Goal: Obtain resource: Obtain resource

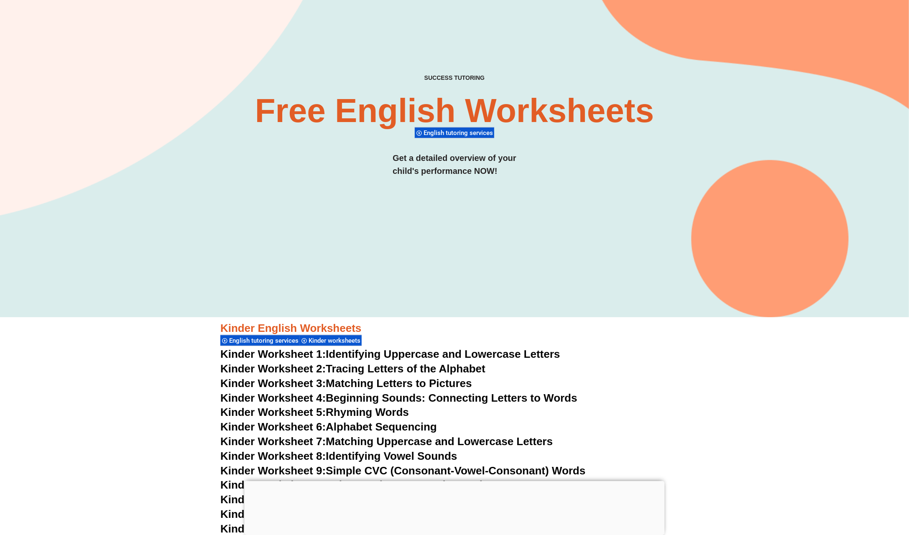
scroll to position [167, 0]
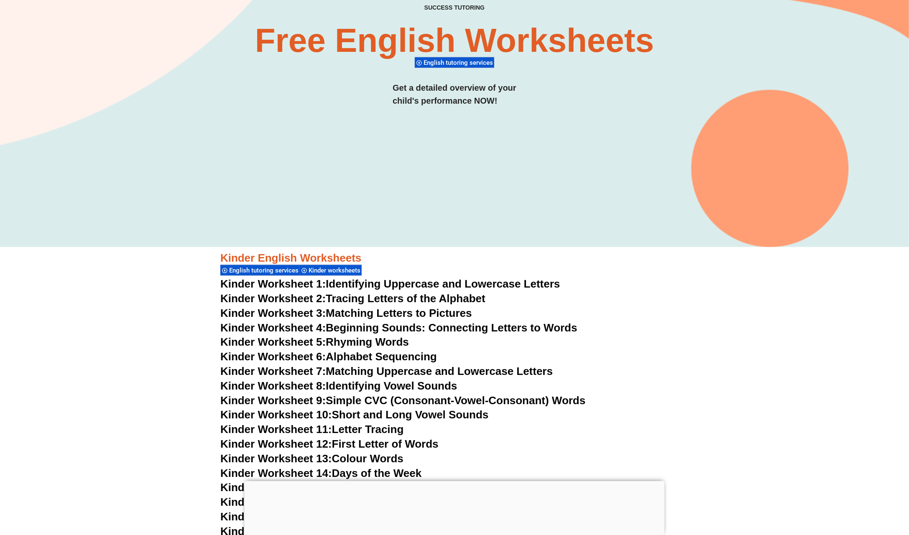
click at [461, 480] on div at bounding box center [455, 481] width 420 height 0
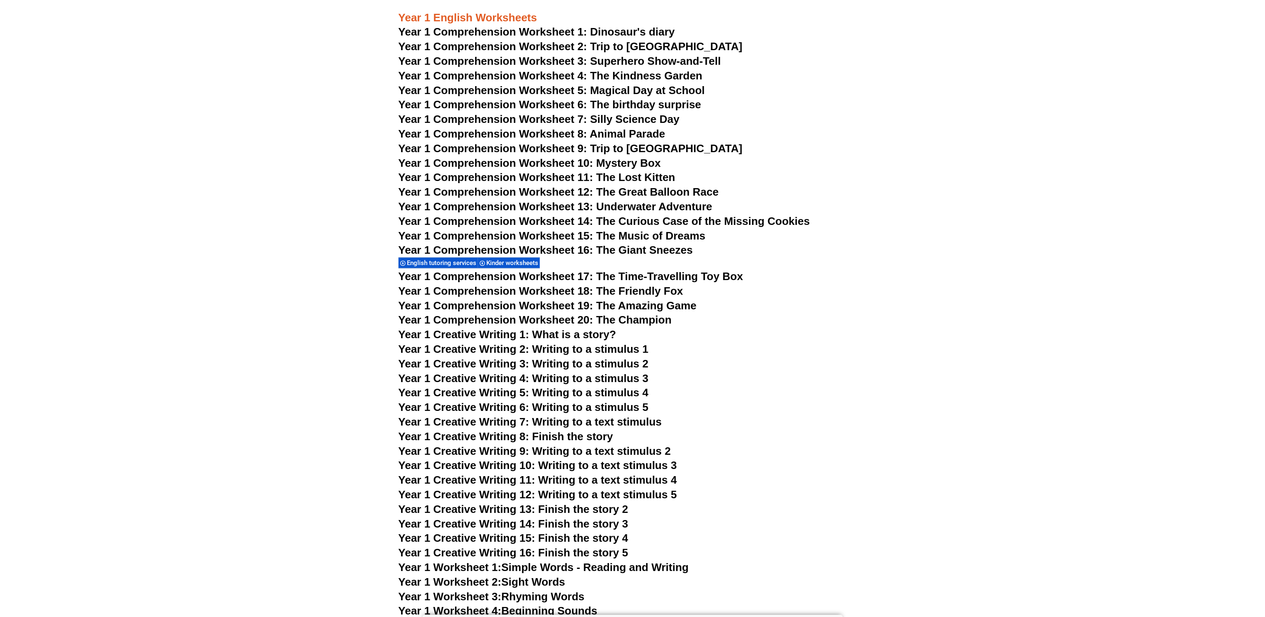
scroll to position [1387, 0]
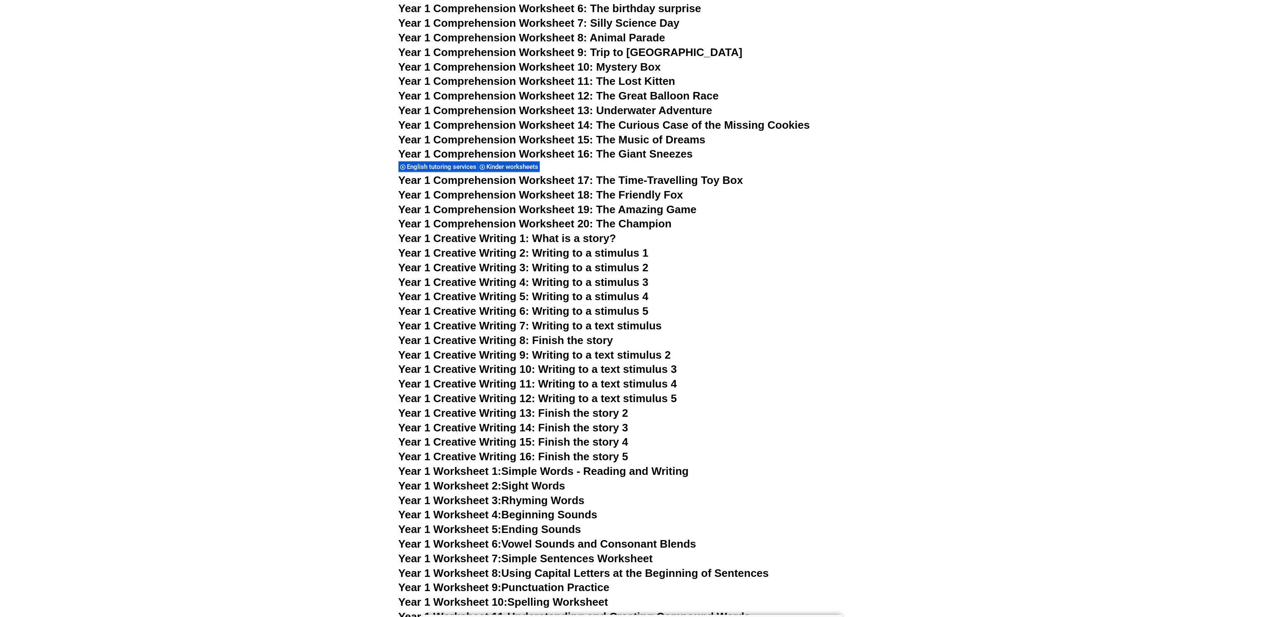
click at [560, 248] on span "Year 1 Creative Writing 2: Writing to a stimulus 1" at bounding box center [523, 253] width 250 height 13
click at [642, 396] on span "Year 1 Creative Writing 12: Writing to a text stimulus 5" at bounding box center [537, 398] width 278 height 13
click at [641, 468] on link "Year 1 Worksheet 1: Simple Words - Reading and Writing" at bounding box center [543, 471] width 291 height 13
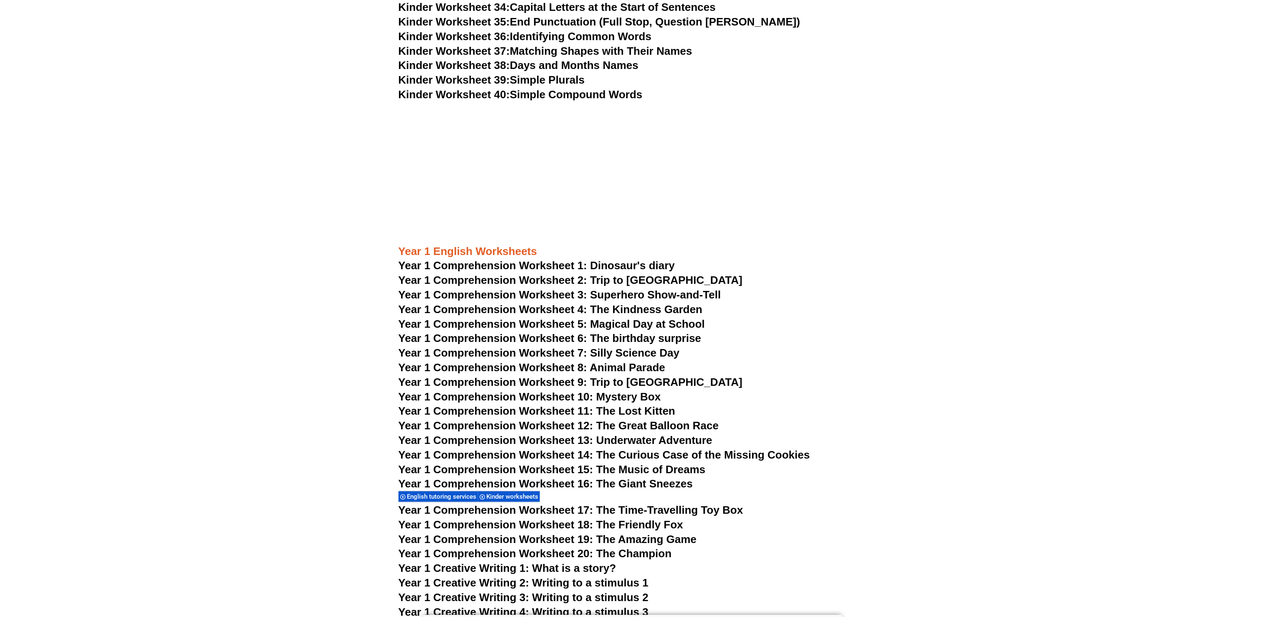
scroll to position [1167, 0]
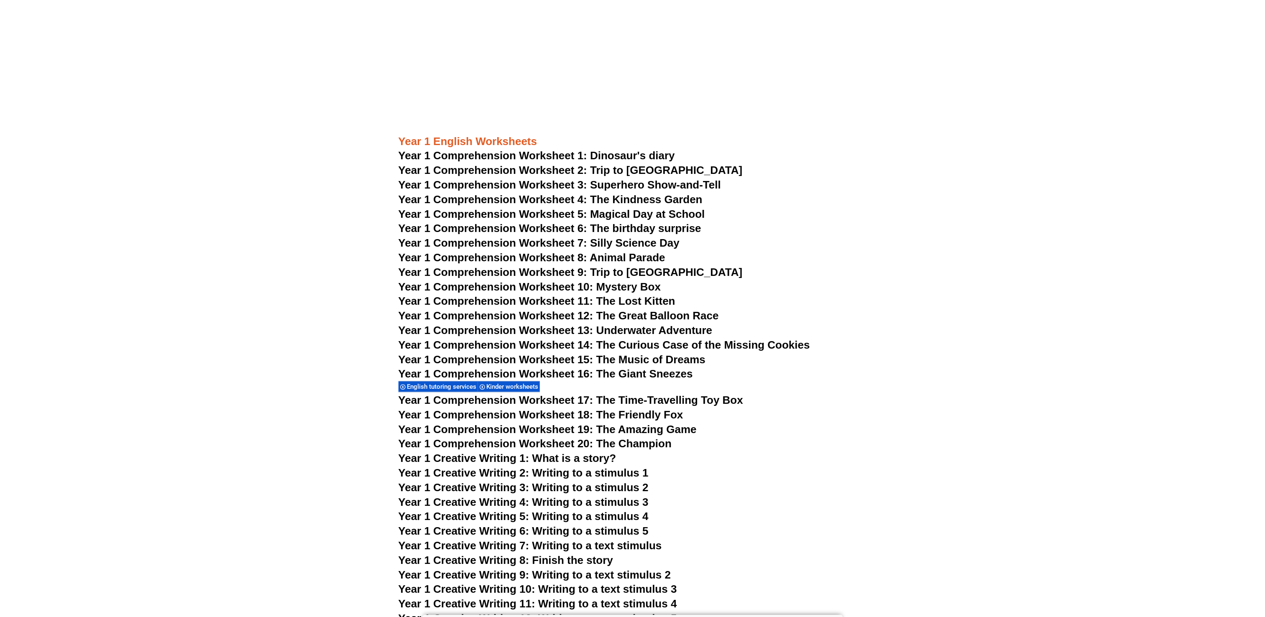
click at [642, 179] on h3 "Year 1 Comprehension Worksheet 3: Superhero Show-and-Tell" at bounding box center [632, 185] width 468 height 14
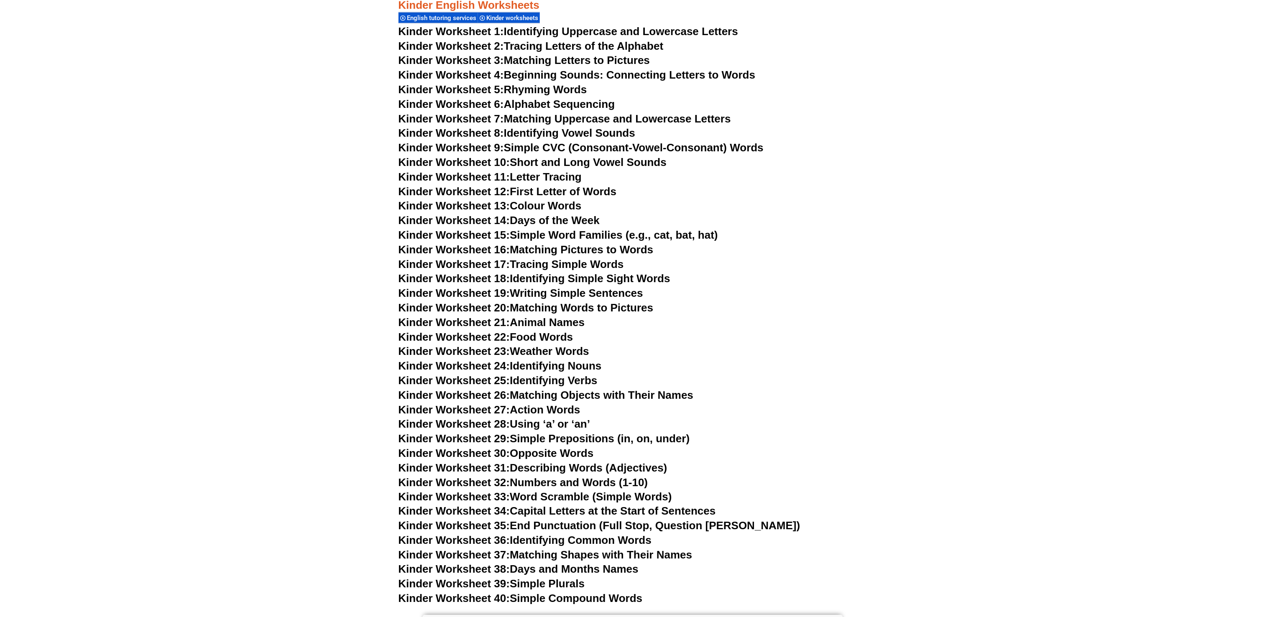
scroll to position [582, 0]
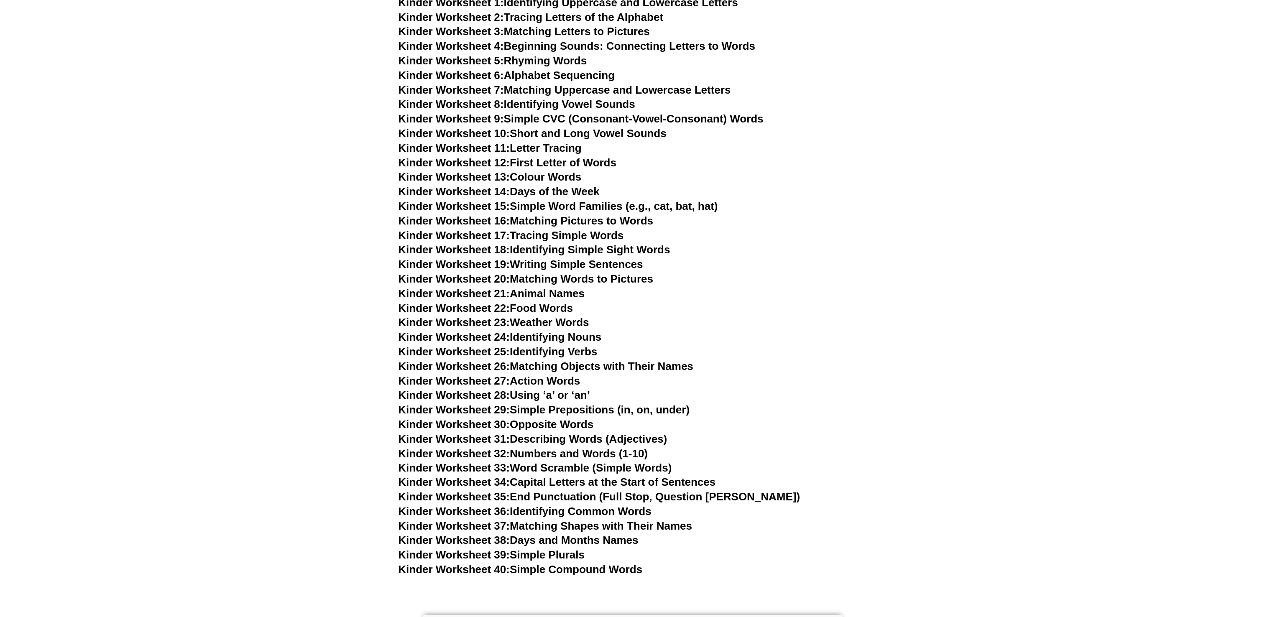
click at [564, 396] on link "Kinder Worksheet 28: Using ‘a’ or ‘an’" at bounding box center [494, 395] width 192 height 13
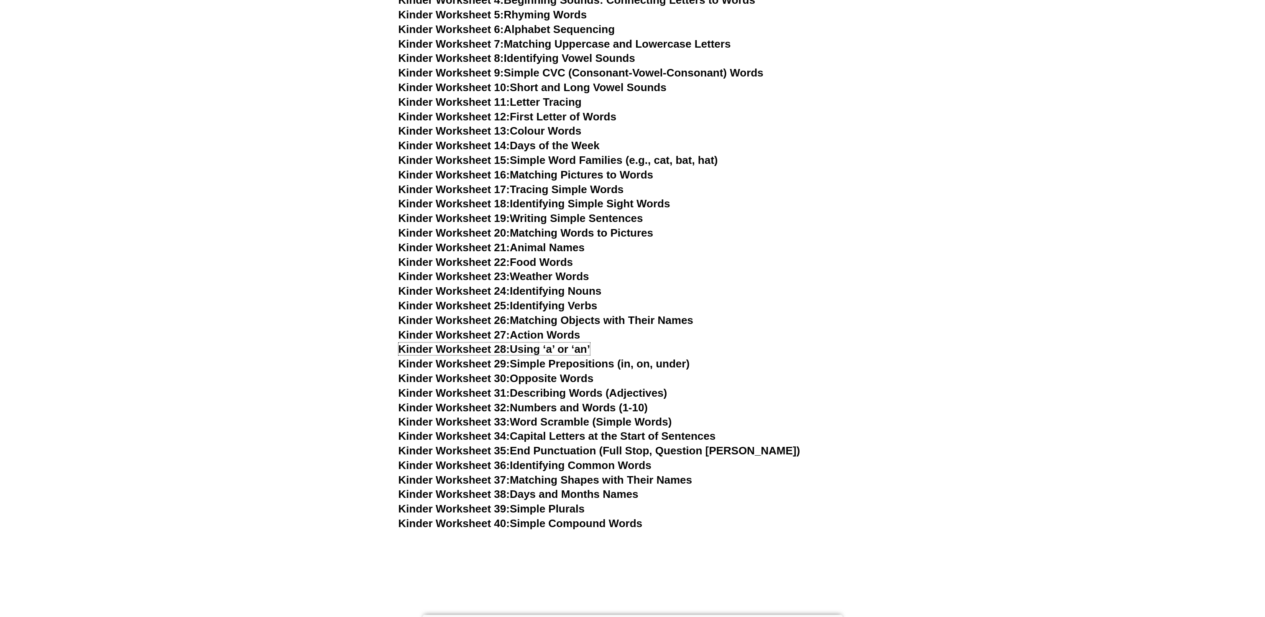
scroll to position [749, 0]
